Goal: Information Seeking & Learning: Learn about a topic

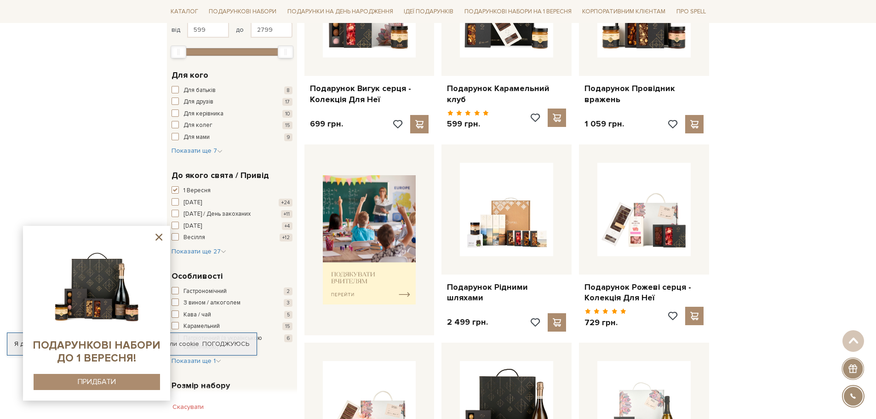
scroll to position [230, 0]
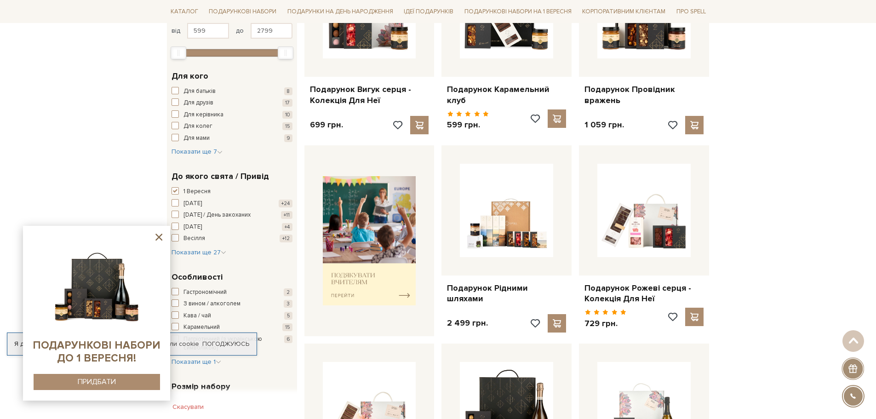
click at [159, 237] on icon at bounding box center [159, 237] width 7 height 7
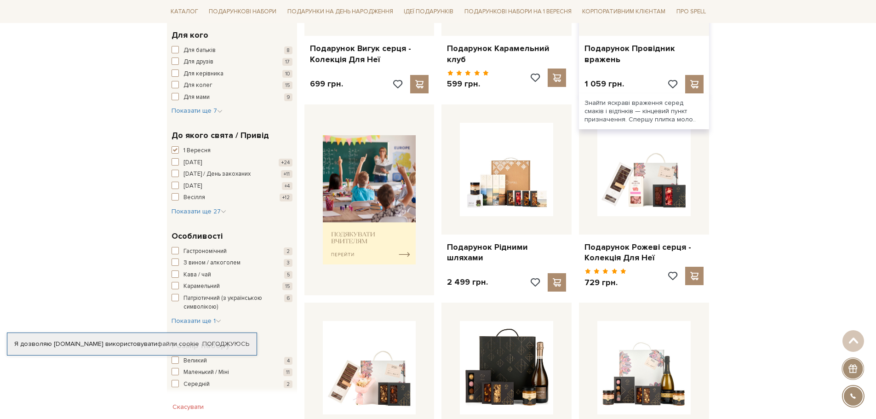
scroll to position [276, 0]
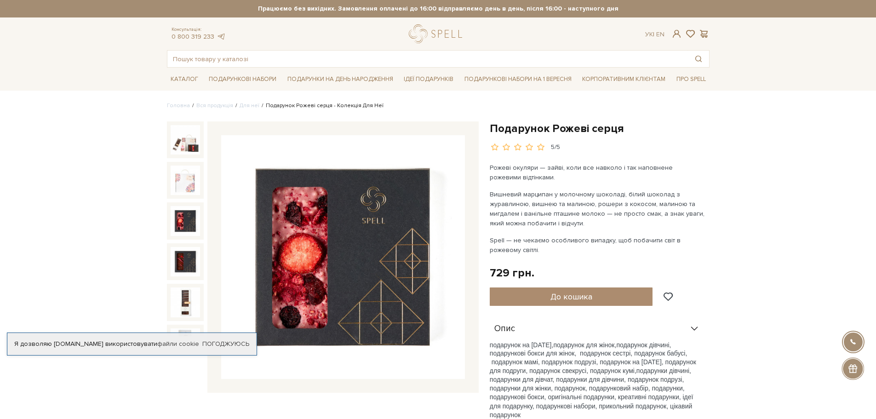
click at [180, 217] on img at bounding box center [185, 220] width 29 height 29
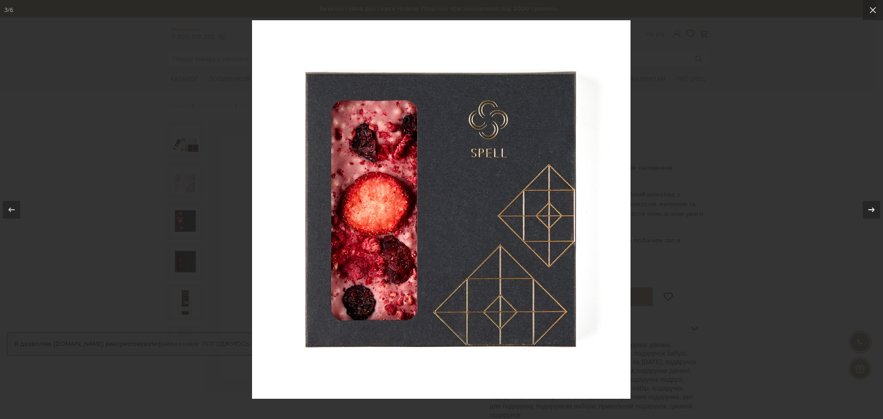
click at [873, 210] on icon at bounding box center [872, 209] width 6 height 5
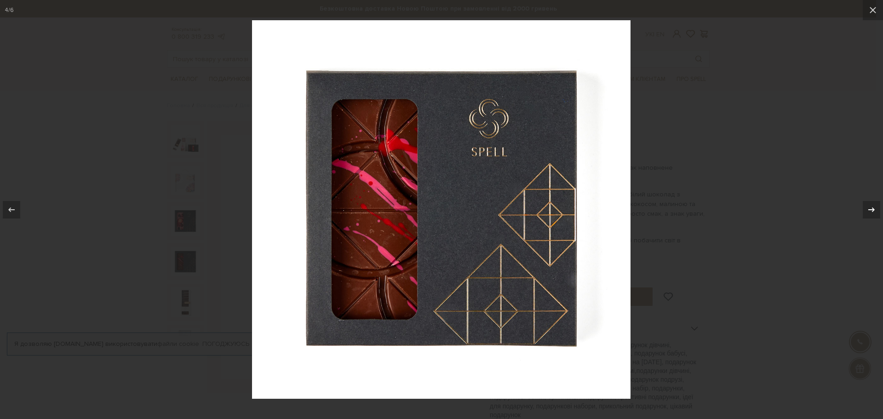
click at [873, 210] on icon at bounding box center [872, 209] width 6 height 5
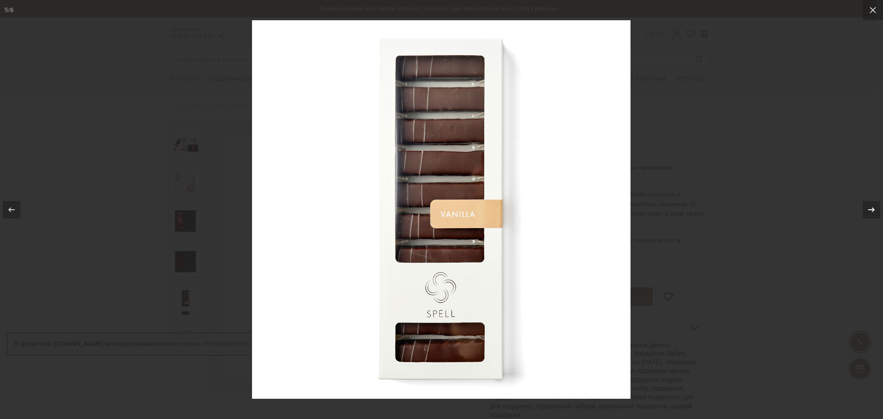
click at [873, 210] on icon at bounding box center [872, 209] width 6 height 5
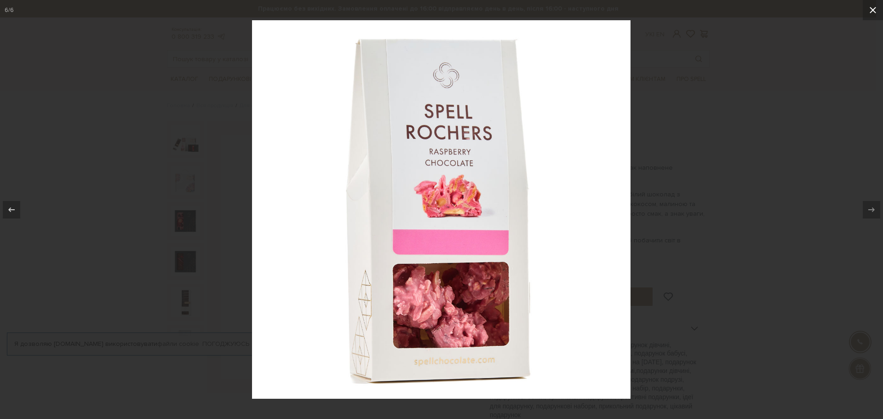
click at [870, 8] on icon at bounding box center [873, 10] width 11 height 11
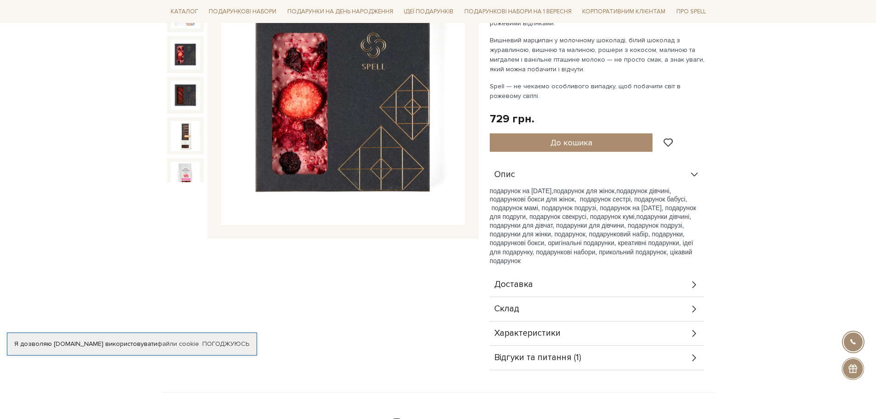
scroll to position [184, 0]
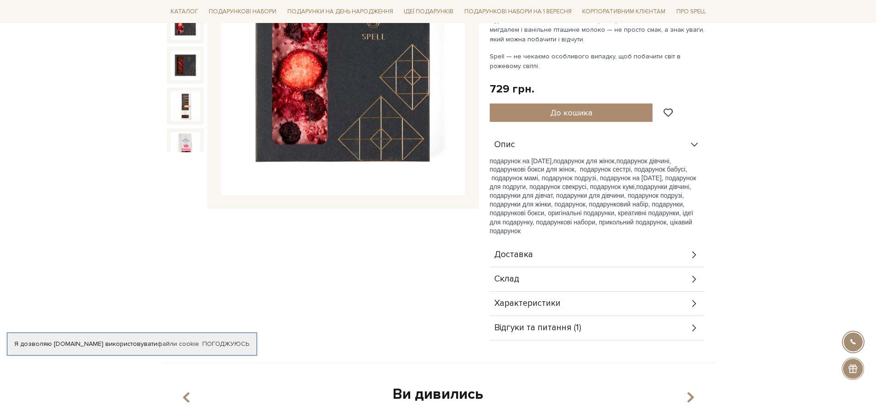
click at [522, 276] on div "Склад" at bounding box center [597, 279] width 214 height 24
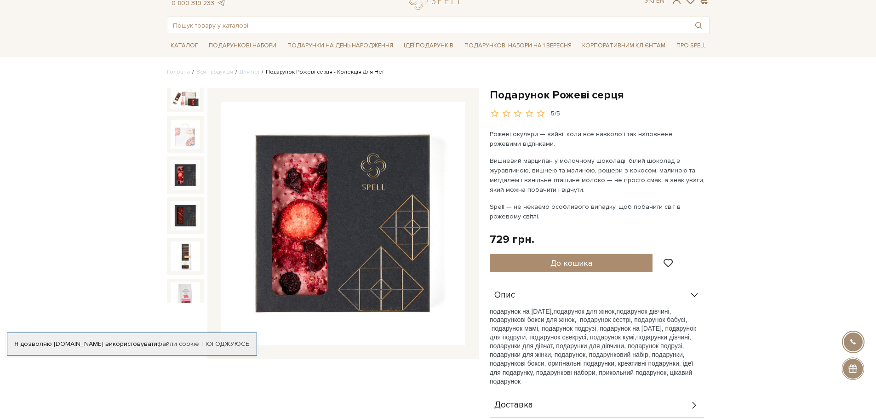
scroll to position [0, 0]
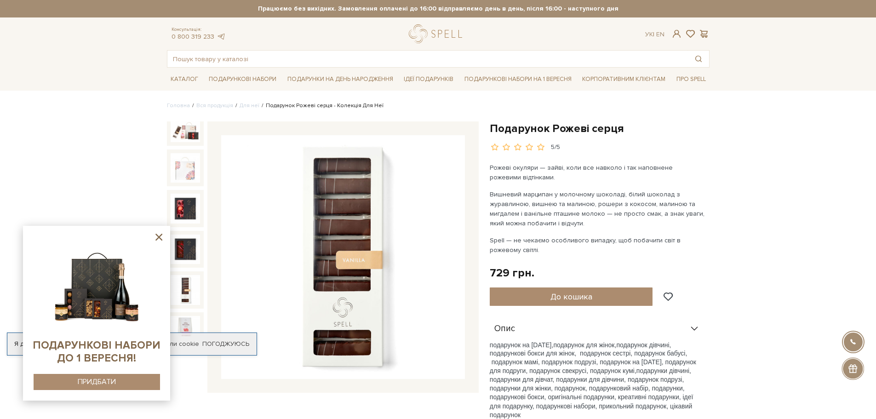
click at [160, 239] on icon at bounding box center [159, 237] width 12 height 12
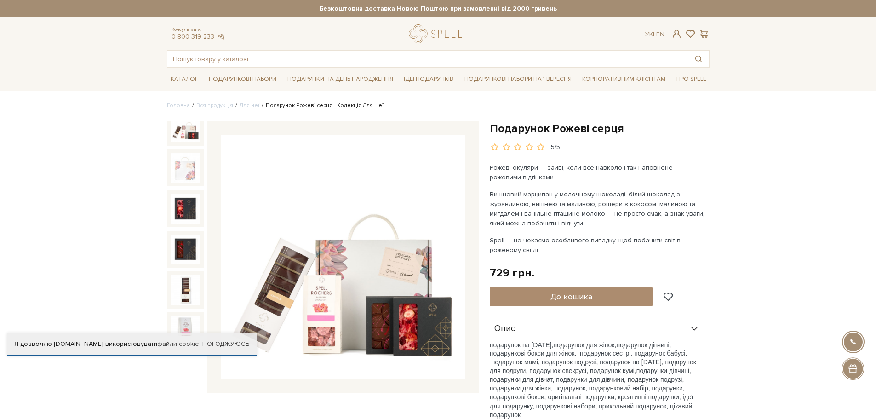
click at [192, 130] on img at bounding box center [185, 127] width 29 height 29
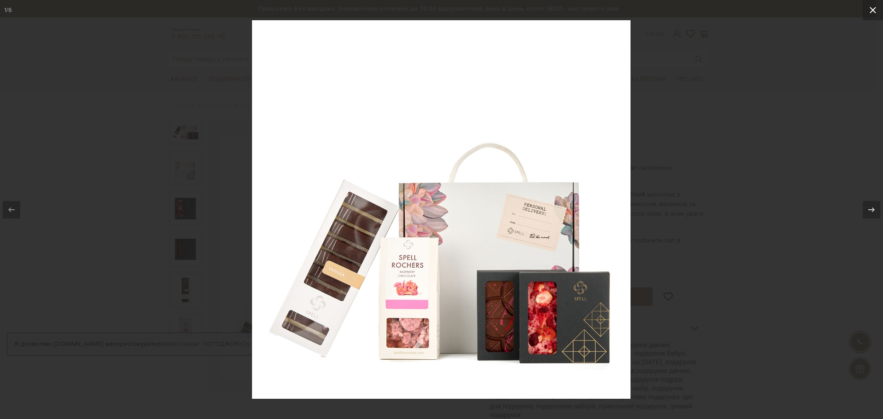
click at [876, 15] on icon at bounding box center [873, 10] width 11 height 11
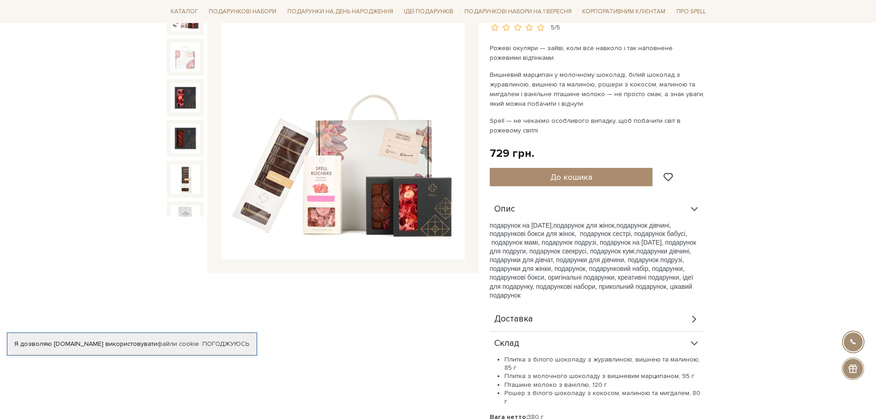
scroll to position [184, 0]
